Goal: Task Accomplishment & Management: Manage account settings

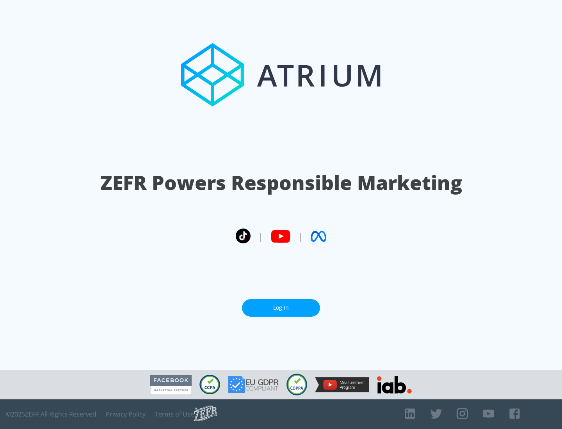
click at [281, 308] on link "Log In" at bounding box center [281, 308] width 78 height 18
